Goal: Information Seeking & Learning: Learn about a topic

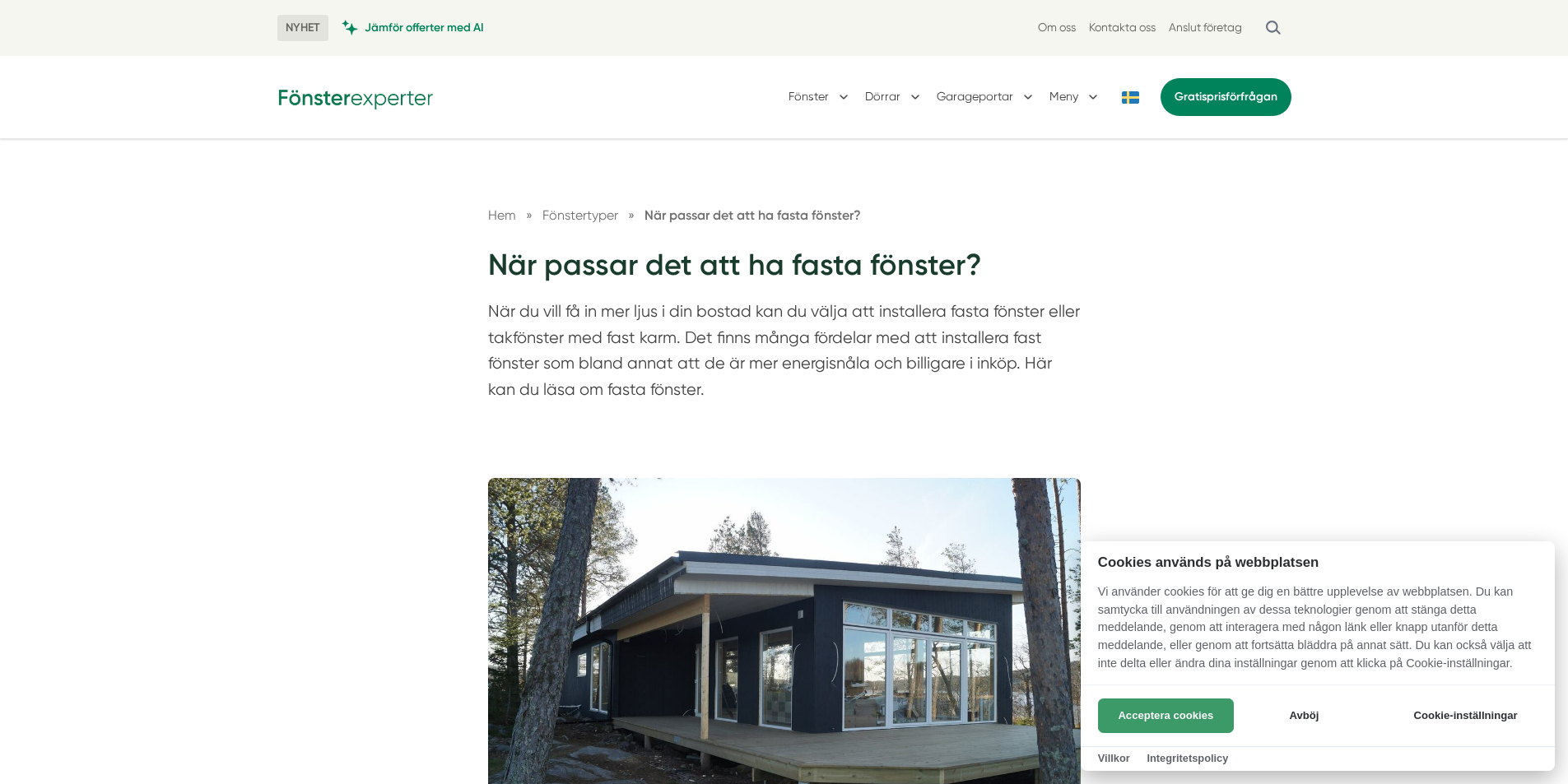
click at [1154, 701] on button "Acceptera cookies" at bounding box center [1166, 715] width 136 height 34
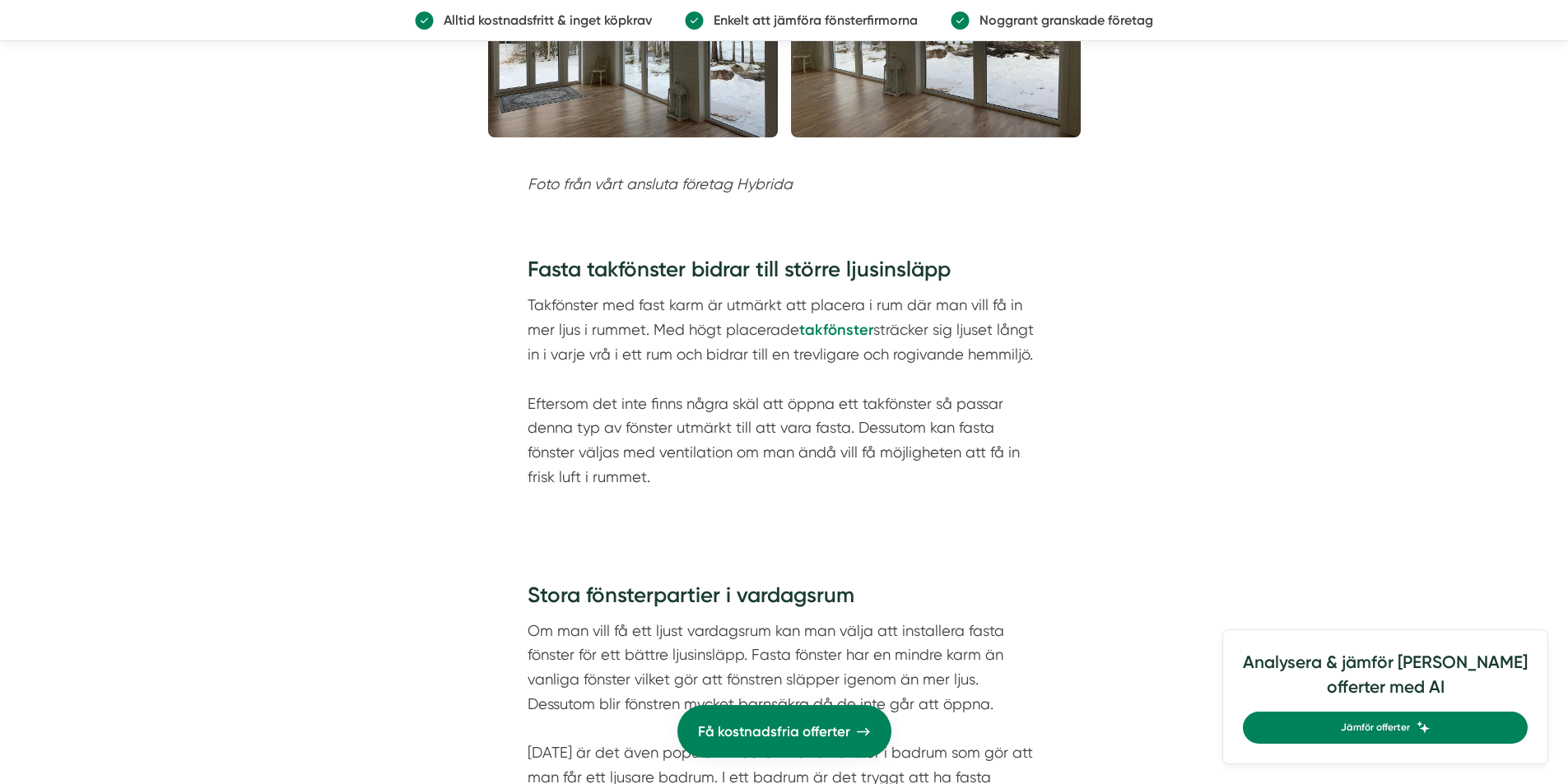
scroll to position [1646, 0]
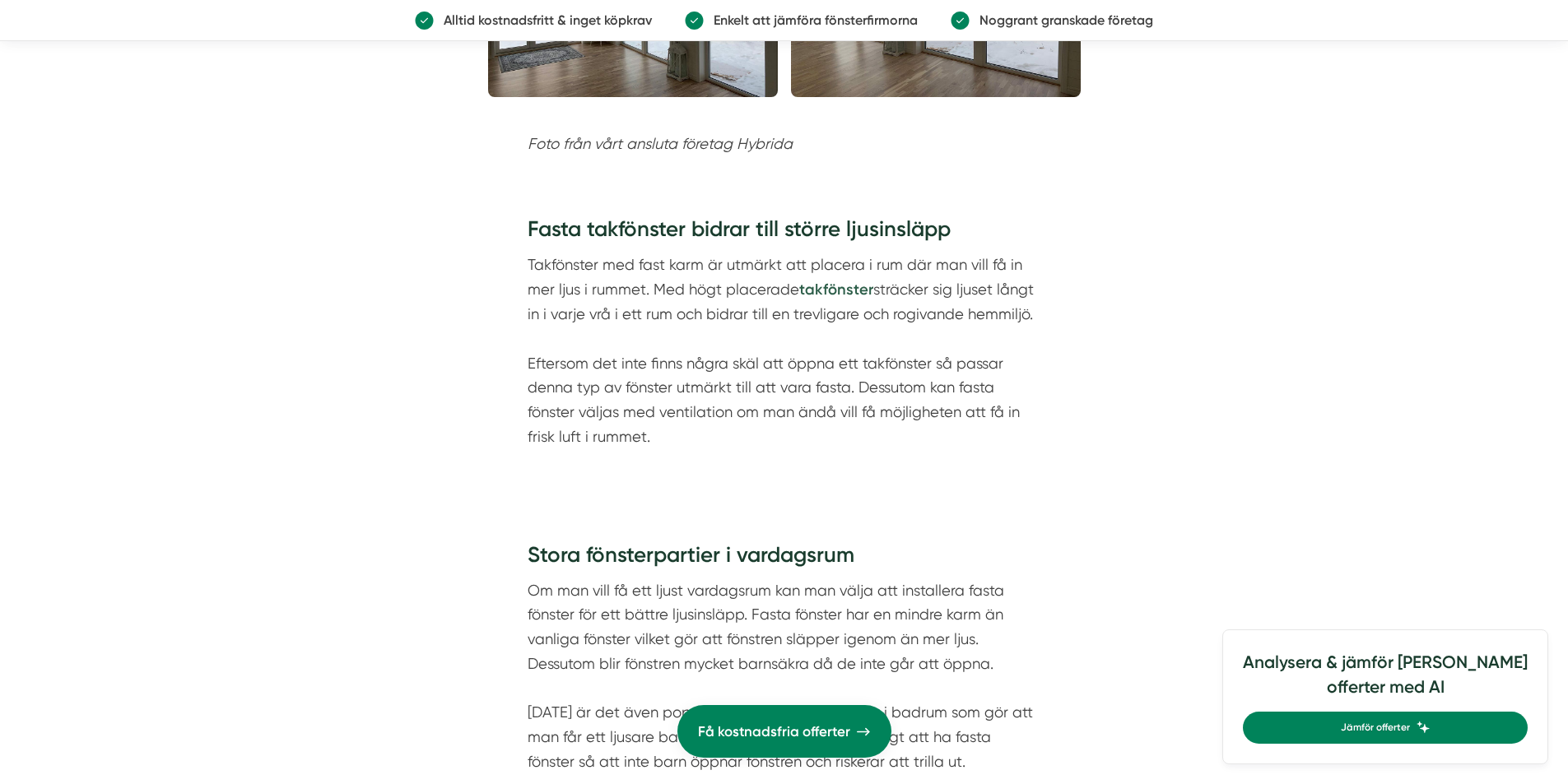
click at [850, 288] on strong "takfönster" at bounding box center [836, 289] width 74 height 18
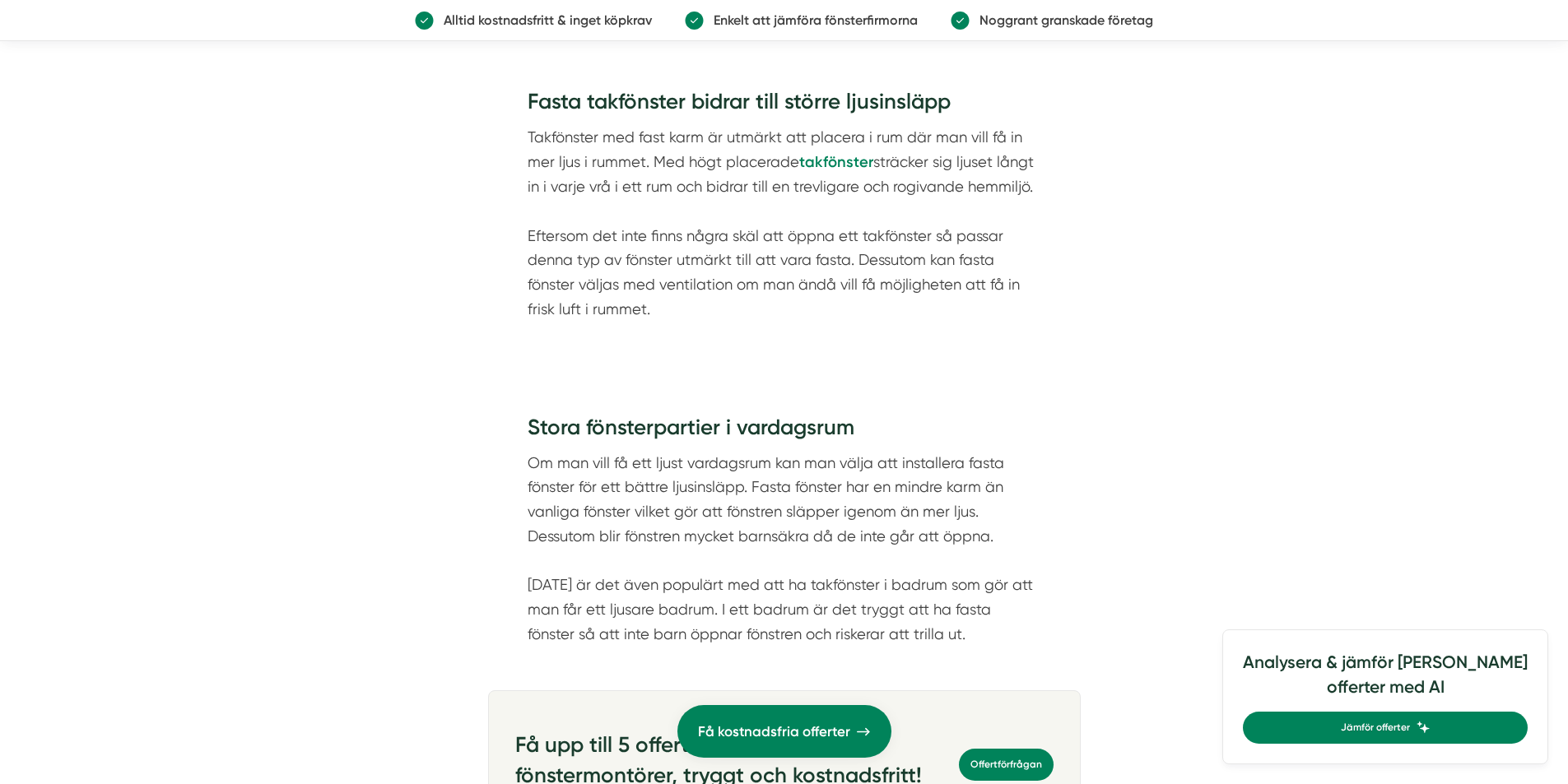
scroll to position [1893, 0]
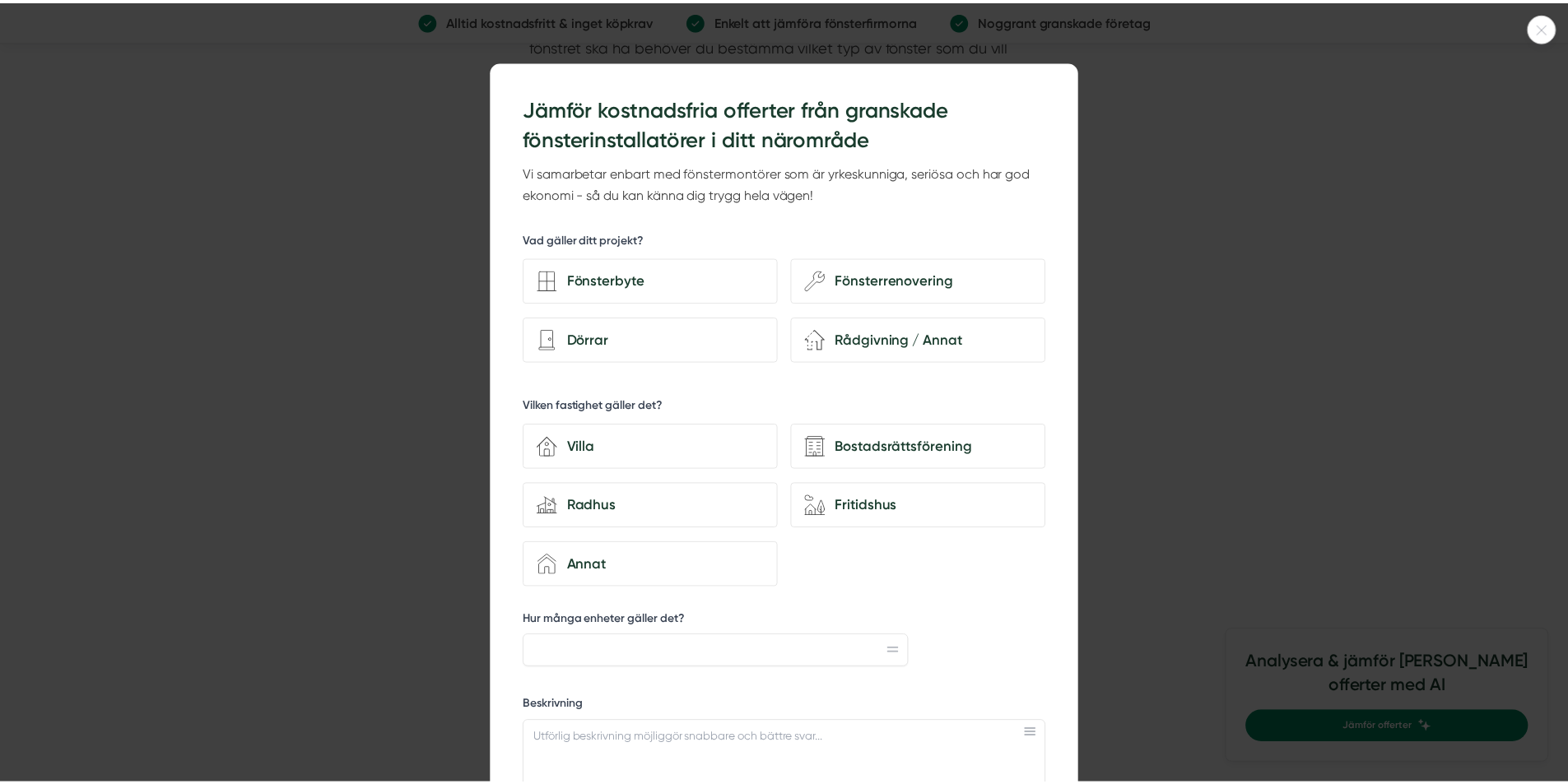
scroll to position [1810, 0]
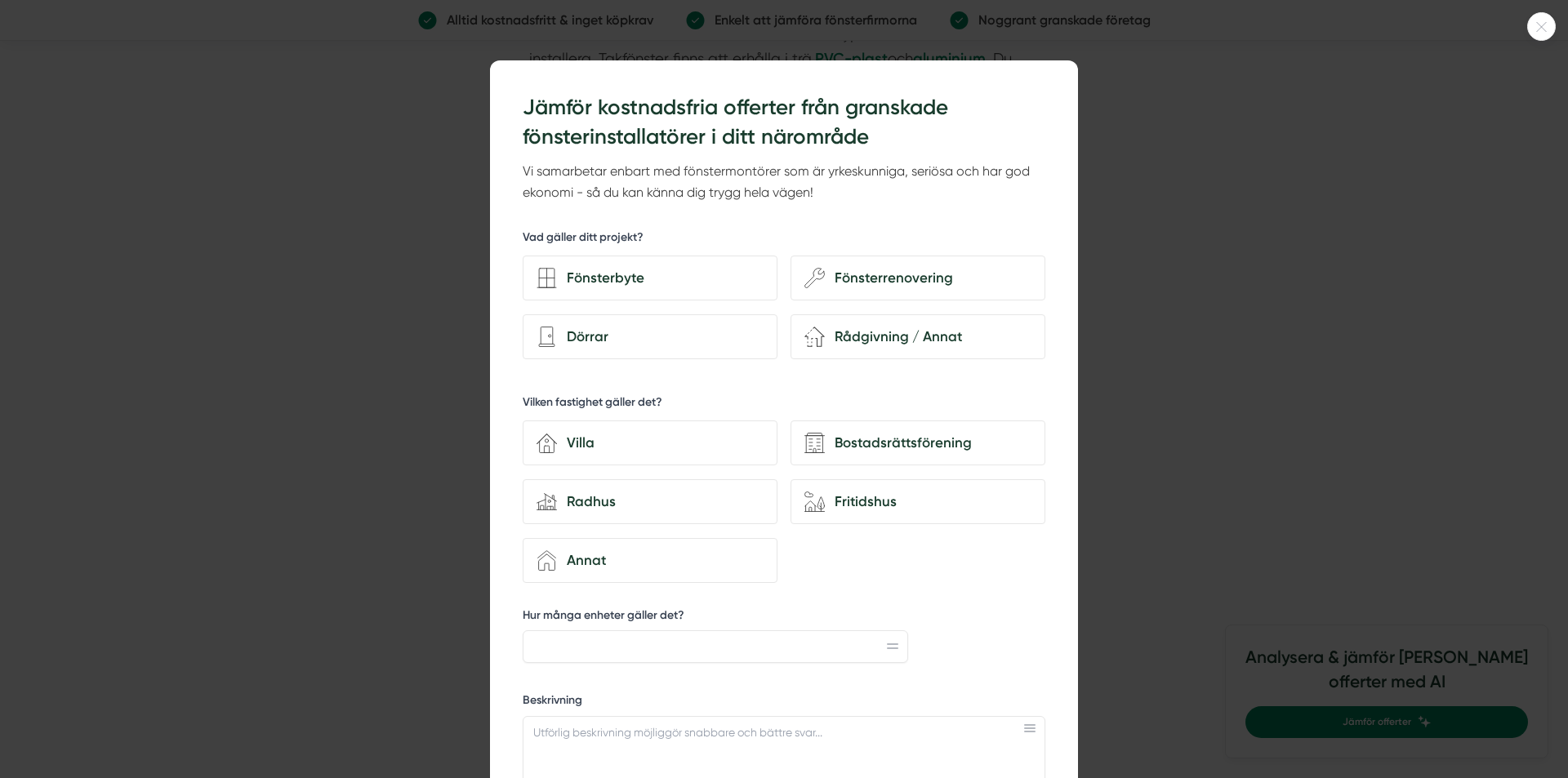
click at [311, 210] on div at bounding box center [784, 389] width 1568 height 778
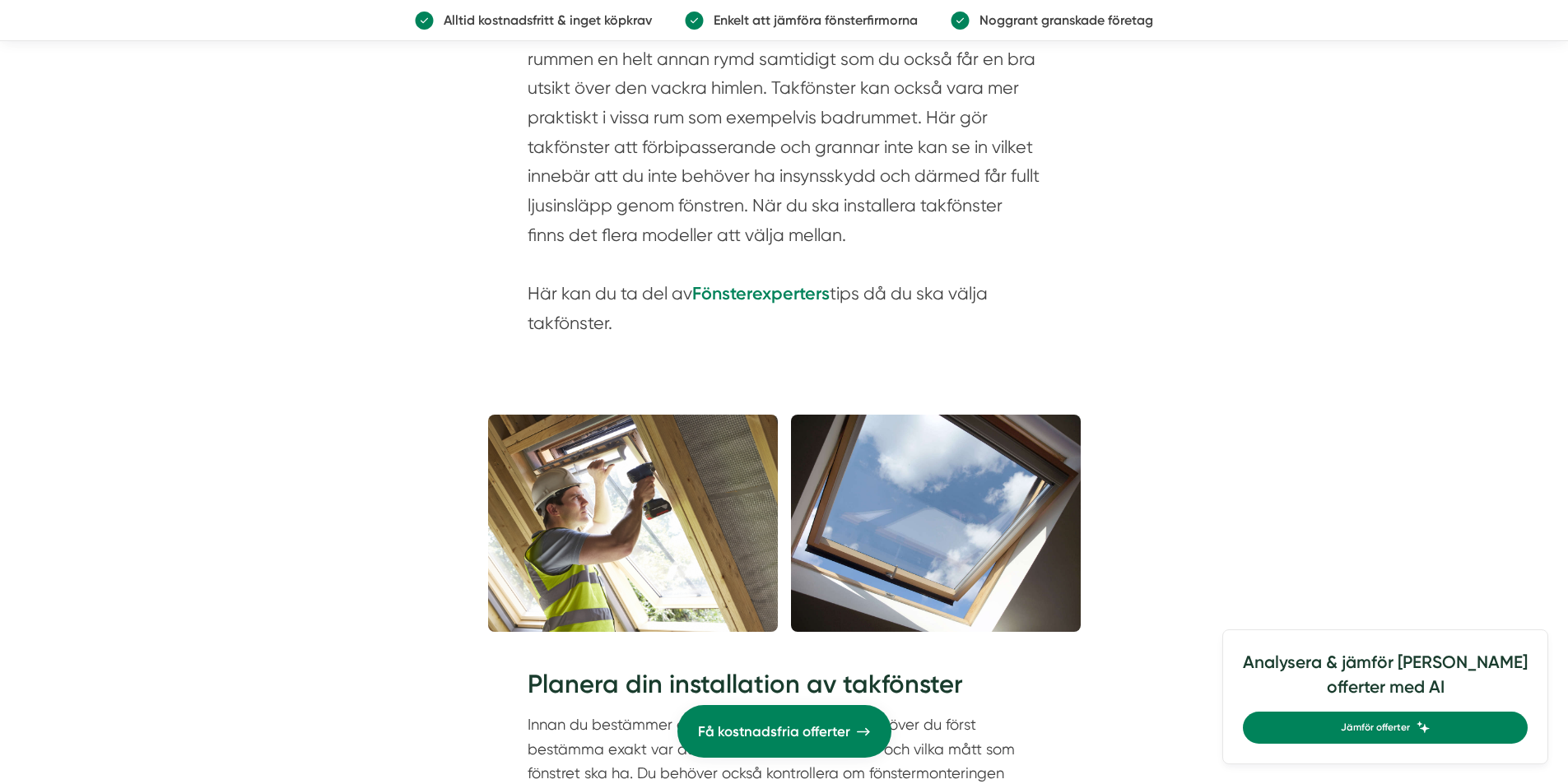
scroll to position [741, 0]
